Goal: Information Seeking & Learning: Learn about a topic

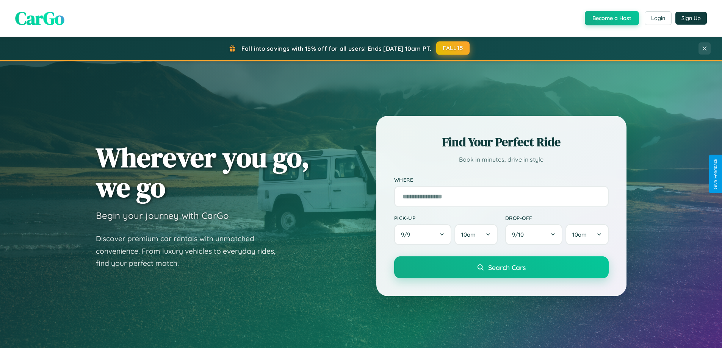
click at [453, 48] on button "FALL15" at bounding box center [452, 48] width 33 height 14
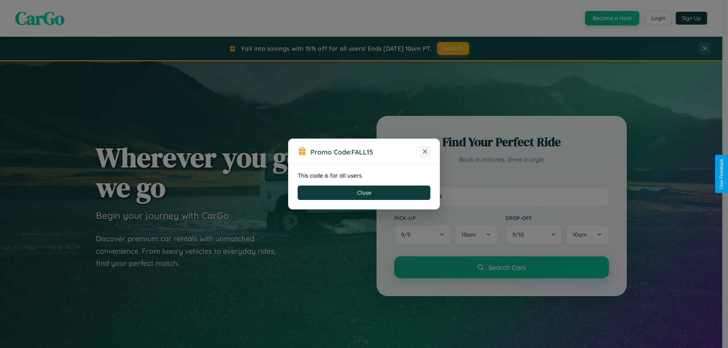
click at [425, 152] on icon at bounding box center [425, 152] width 8 height 8
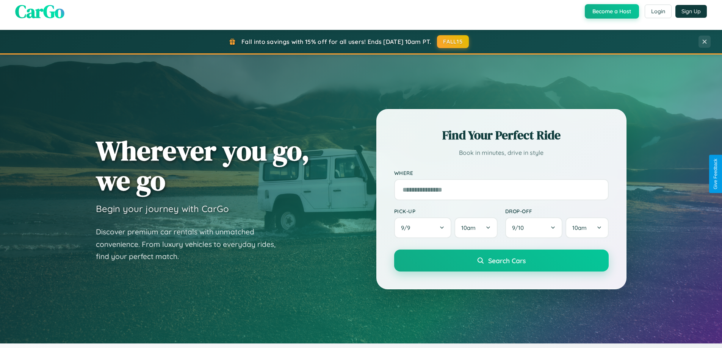
scroll to position [522, 0]
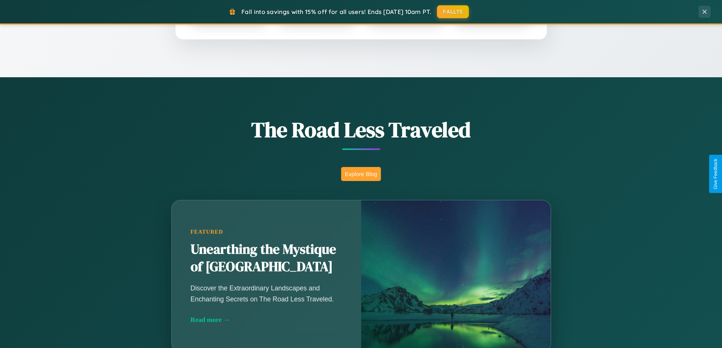
click at [361, 174] on button "Explore Blog" at bounding box center [361, 174] width 40 height 14
